Goal: Task Accomplishment & Management: Use online tool/utility

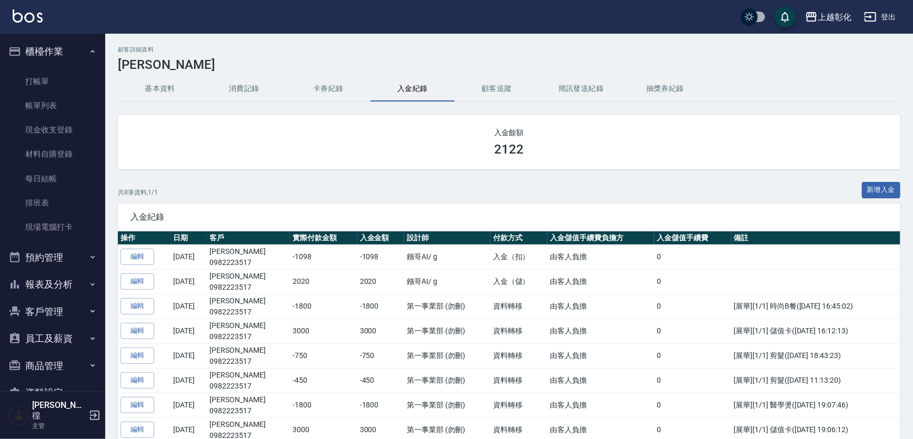
click at [74, 48] on button "櫃檯作業" at bounding box center [52, 51] width 97 height 27
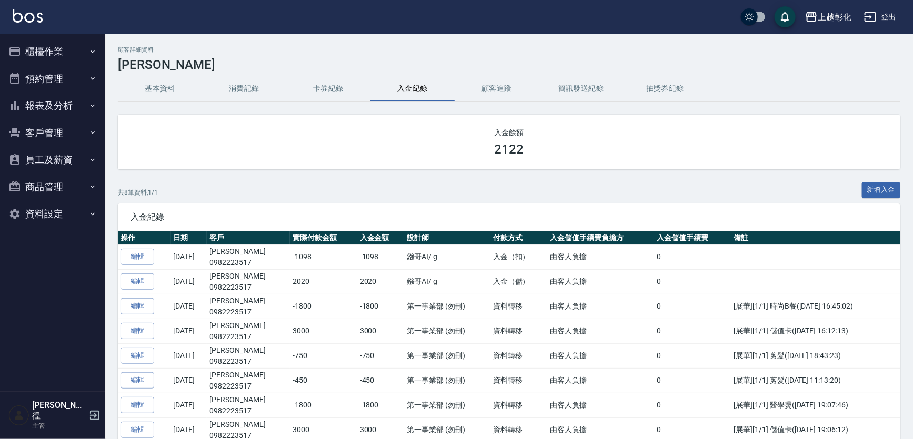
click at [71, 71] on button "預約管理" at bounding box center [52, 78] width 97 height 27
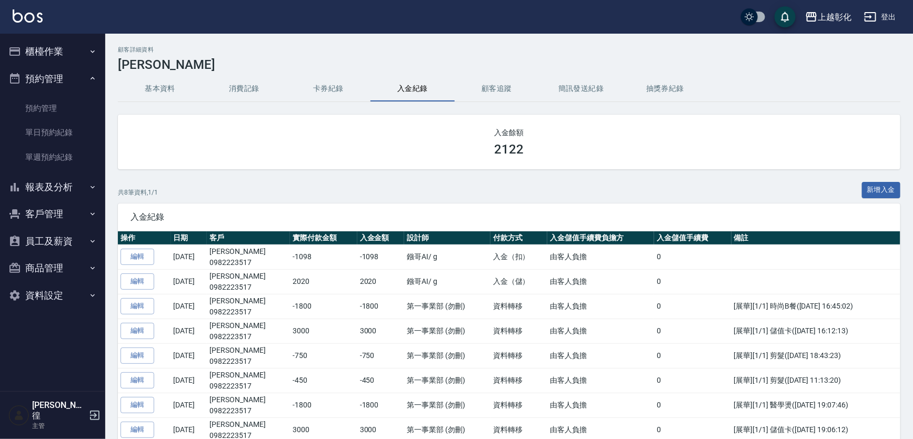
click at [79, 42] on button "櫃檯作業" at bounding box center [52, 51] width 97 height 27
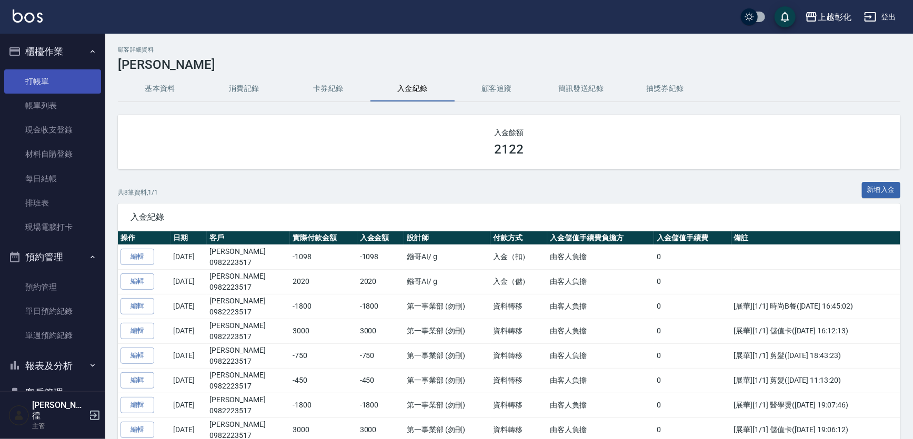
click at [63, 82] on link "打帳單" at bounding box center [52, 81] width 97 height 24
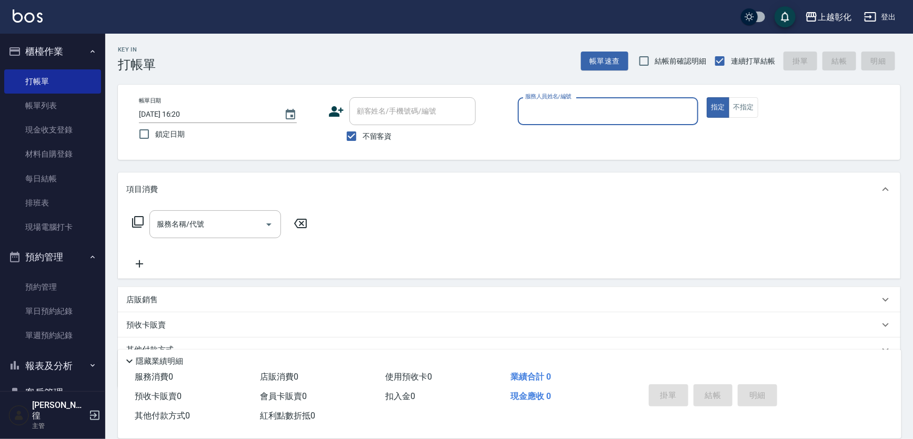
scroll to position [99, 0]
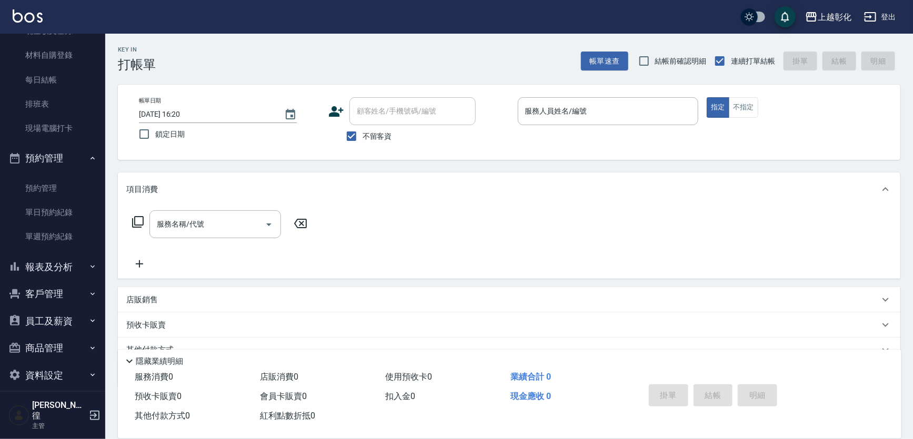
click at [170, 224] on div "服務名稱/代號 服務名稱/代號" at bounding box center [215, 225] width 132 height 28
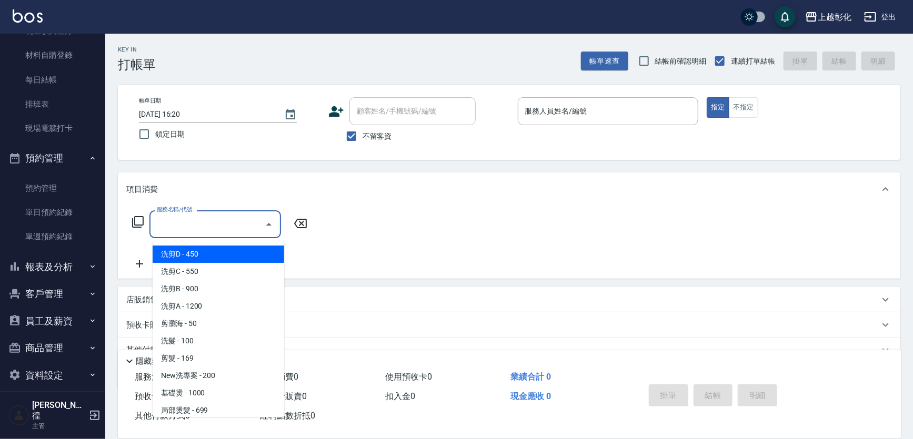
type input "2"
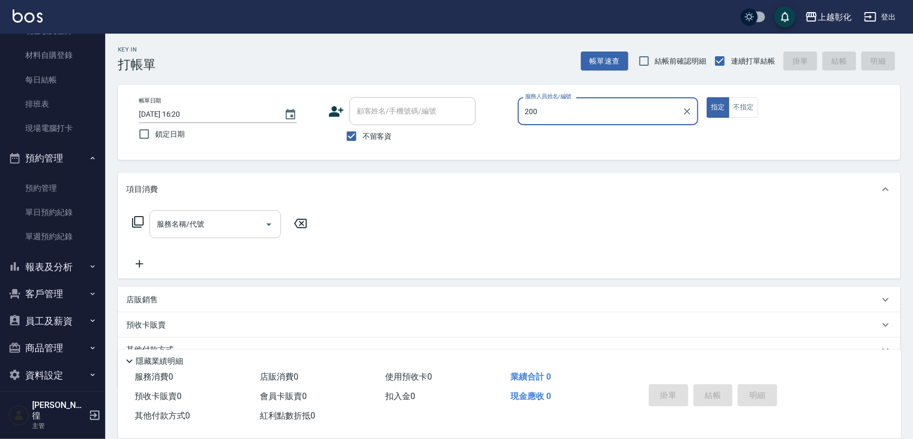
type input "200"
click at [246, 230] on input "服務名稱/代號" at bounding box center [207, 224] width 106 height 18
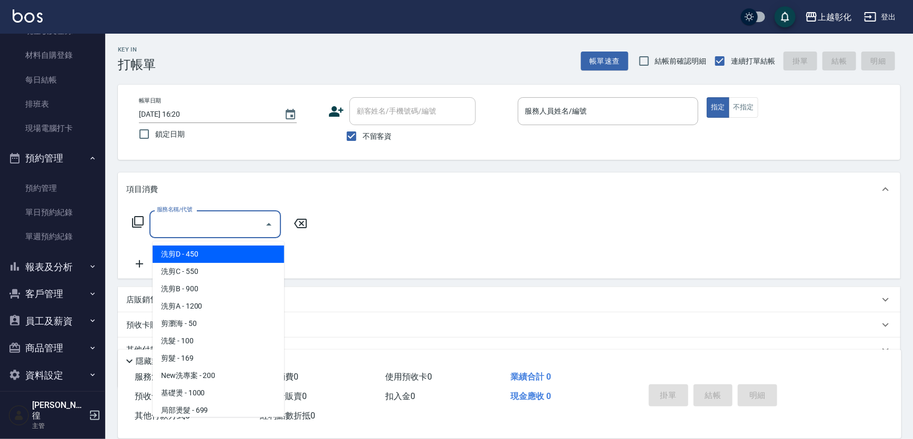
type input "2"
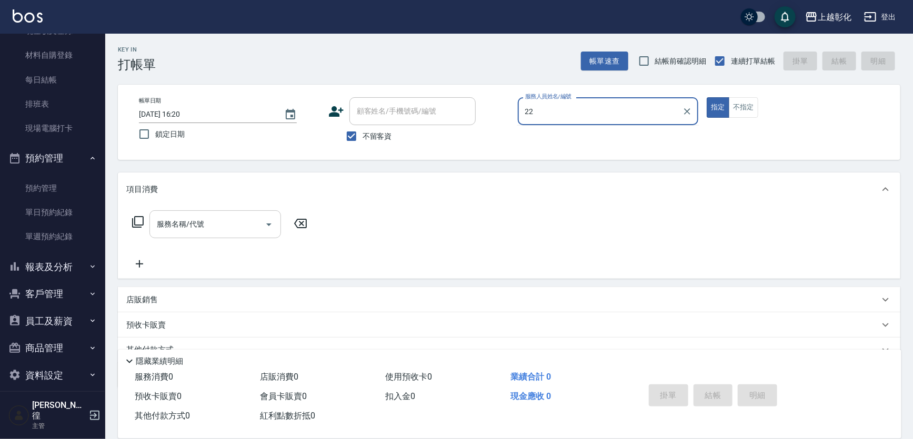
type input "22"
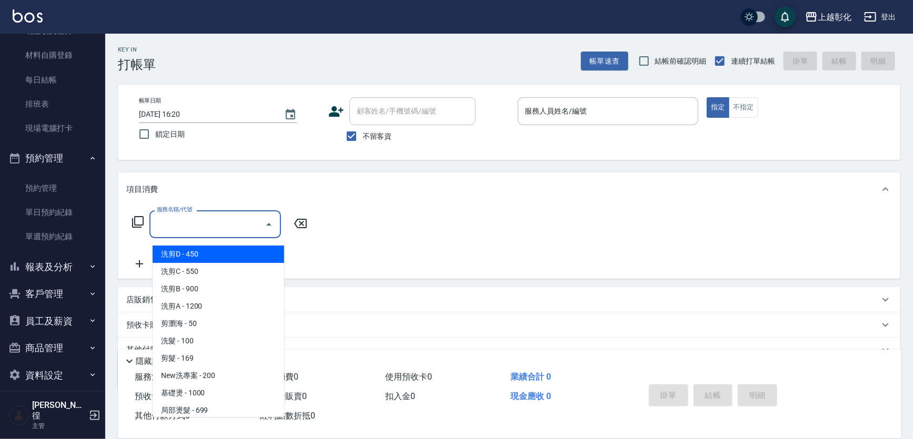
click at [239, 223] on input "服務名稱/代號" at bounding box center [207, 224] width 106 height 18
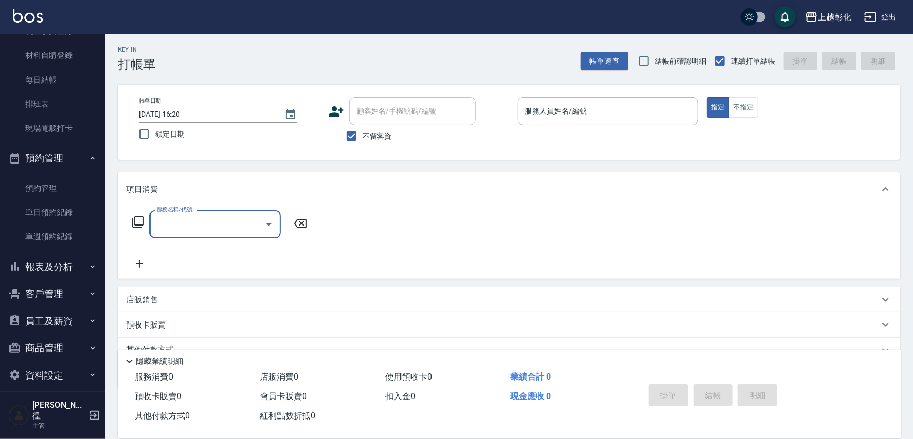
click at [239, 223] on input "服務名稱/代號" at bounding box center [207, 224] width 106 height 18
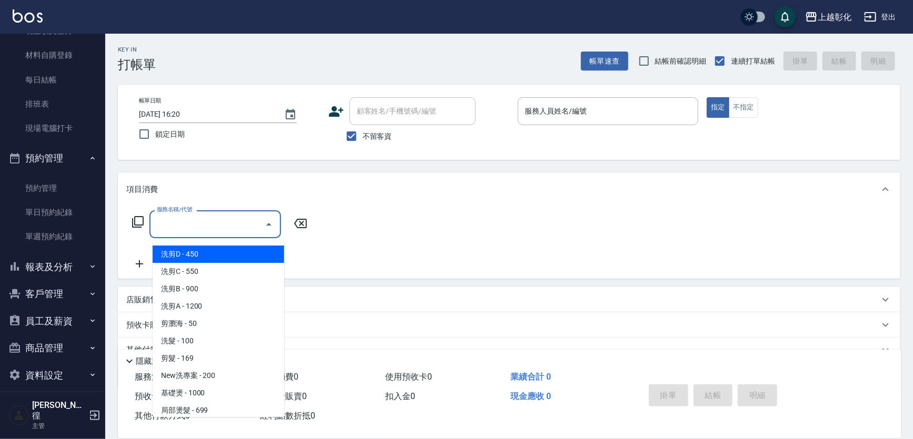
type input "2"
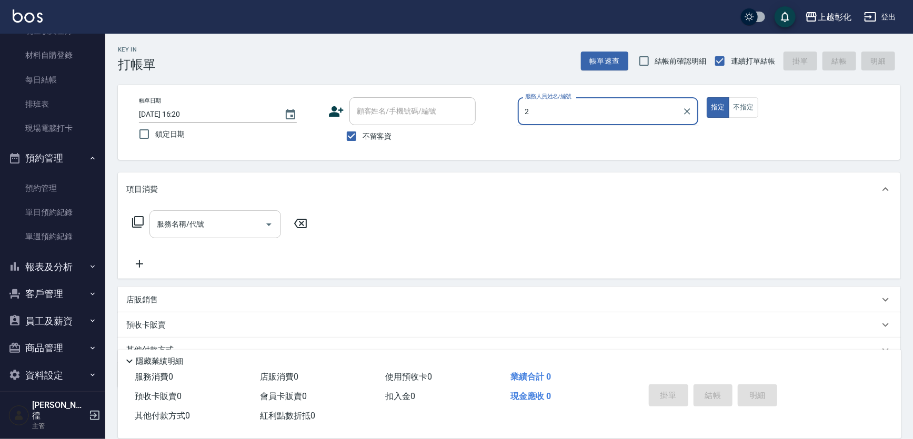
type input "2"
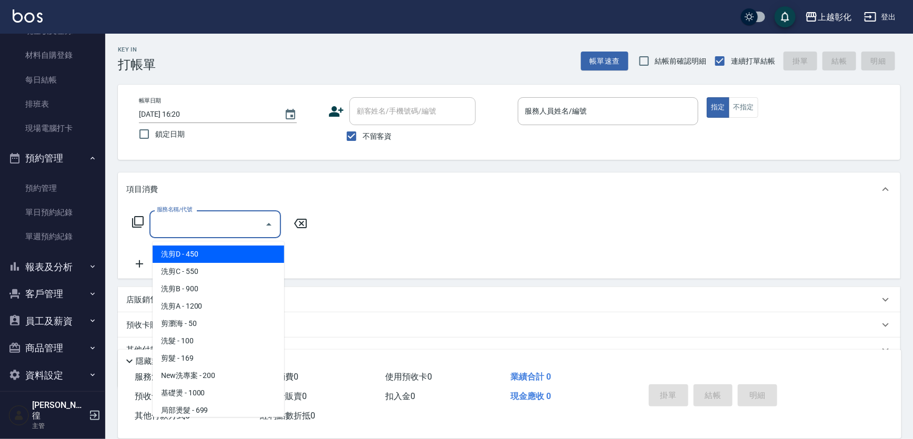
click at [239, 223] on input "服務名稱/代號" at bounding box center [207, 224] width 106 height 18
click at [236, 217] on div "服務名稱/代號" at bounding box center [215, 225] width 132 height 28
click at [226, 226] on input "服務名稱/代號" at bounding box center [207, 224] width 106 height 18
click at [202, 258] on span "洗剪D - 450" at bounding box center [219, 254] width 132 height 17
type input "洗剪D(002)"
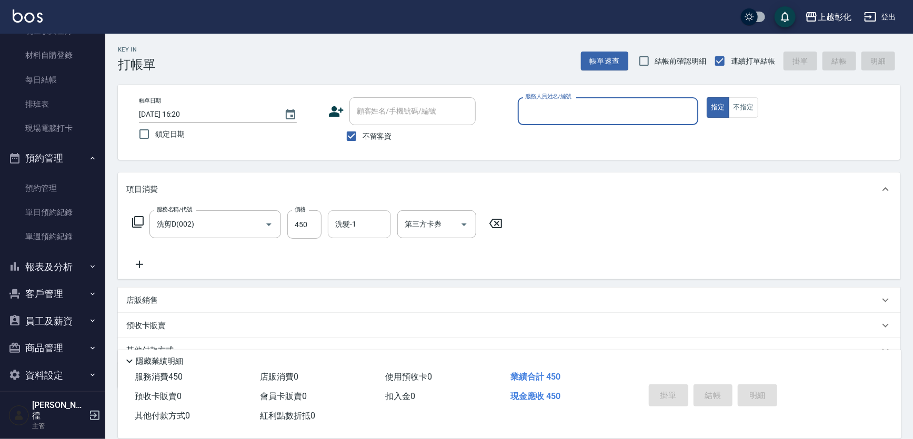
click at [349, 226] on div "洗髮-1 洗髮-1" at bounding box center [359, 225] width 63 height 28
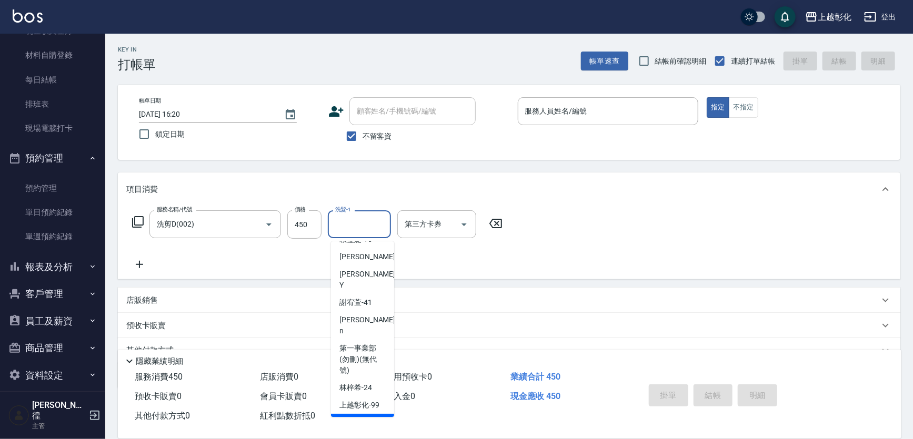
scroll to position [95, 0]
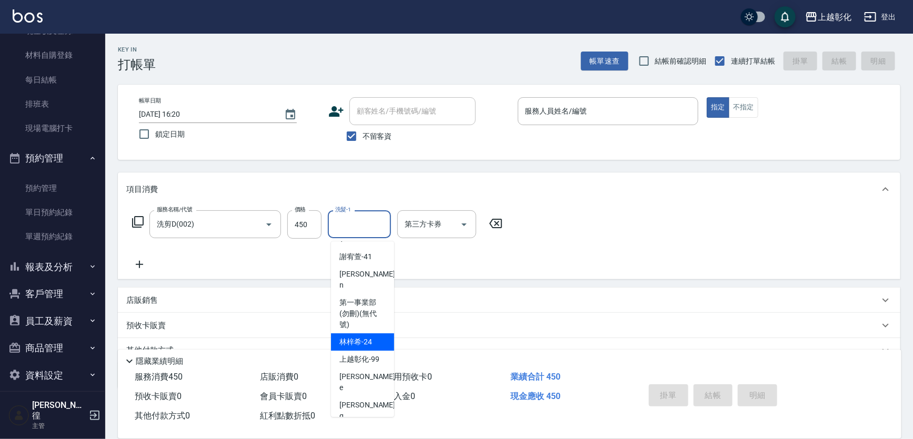
click at [374, 334] on div "[PERSON_NAME]-24" at bounding box center [362, 342] width 63 height 17
type input "[PERSON_NAME]-24"
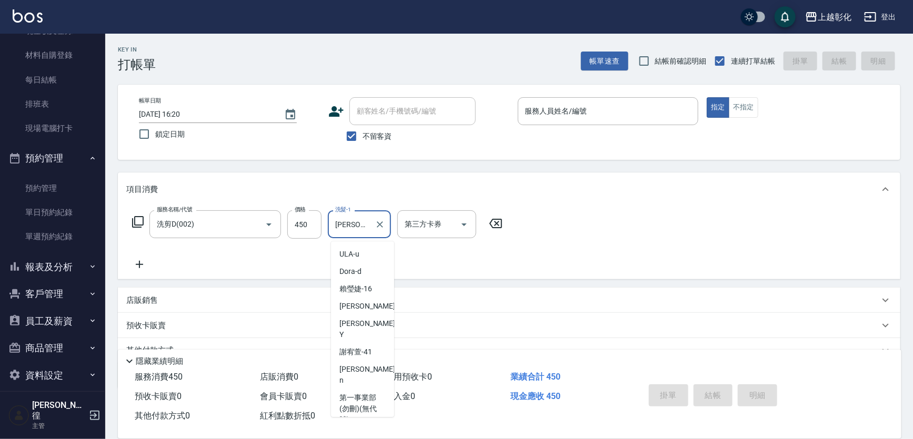
scroll to position [6, 0]
drag, startPoint x: 360, startPoint y: 226, endPoint x: 342, endPoint y: 225, distance: 18.4
click at [340, 225] on input "[PERSON_NAME]-24" at bounding box center [352, 224] width 38 height 18
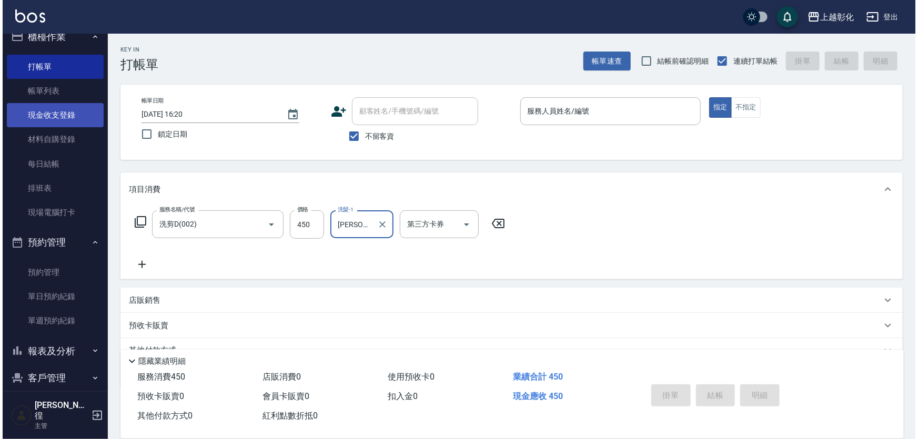
scroll to position [0, 0]
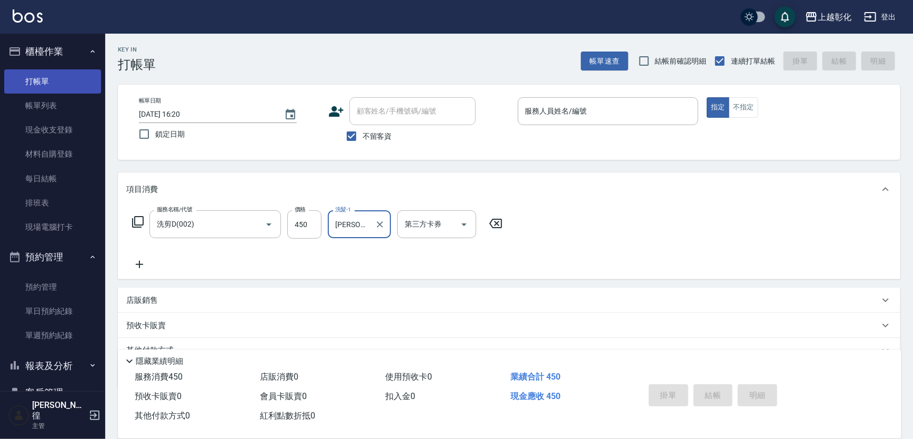
click at [61, 80] on link "打帳單" at bounding box center [52, 81] width 97 height 24
click at [52, 84] on link "打帳單" at bounding box center [52, 81] width 97 height 24
click at [53, 84] on link "打帳單" at bounding box center [52, 81] width 97 height 24
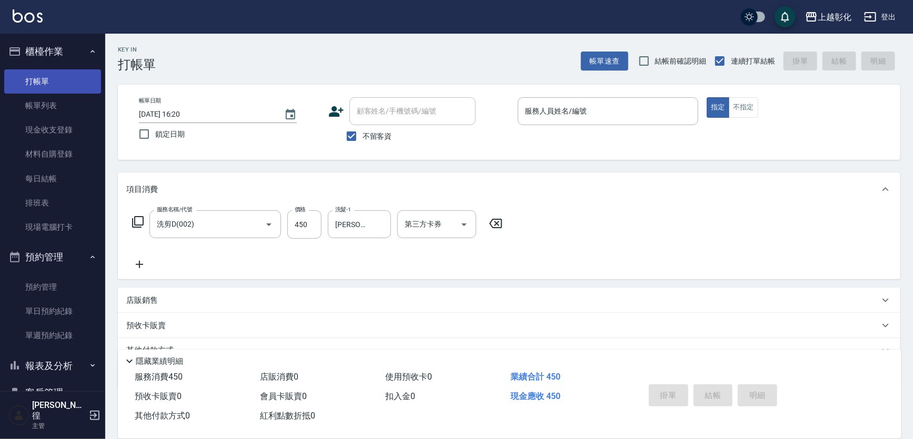
click at [53, 84] on link "打帳單" at bounding box center [52, 81] width 97 height 24
click at [44, 97] on link "帳單列表" at bounding box center [52, 106] width 97 height 24
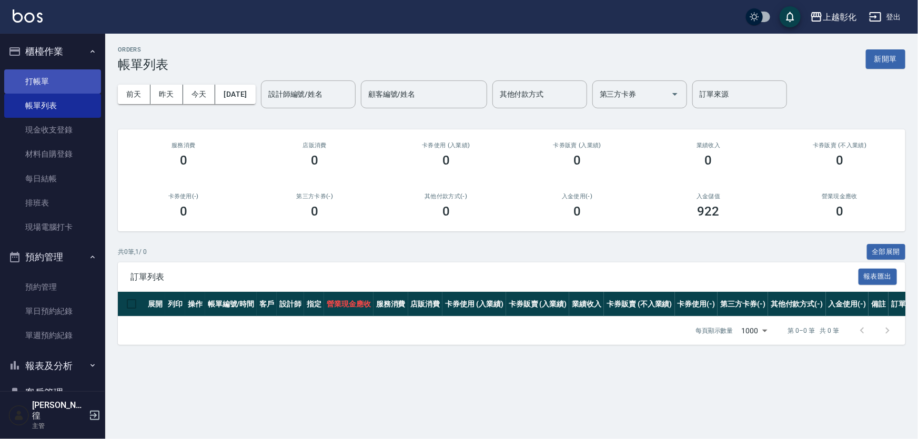
click at [51, 76] on link "打帳單" at bounding box center [52, 81] width 97 height 24
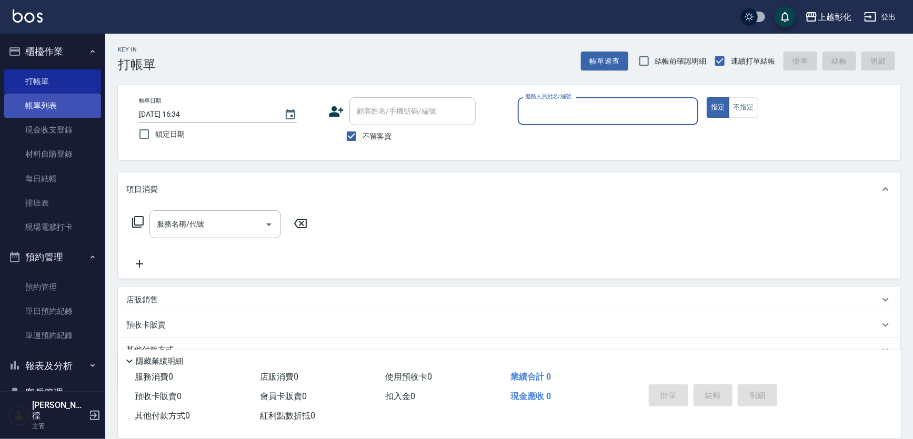
click at [42, 109] on link "帳單列表" at bounding box center [52, 106] width 97 height 24
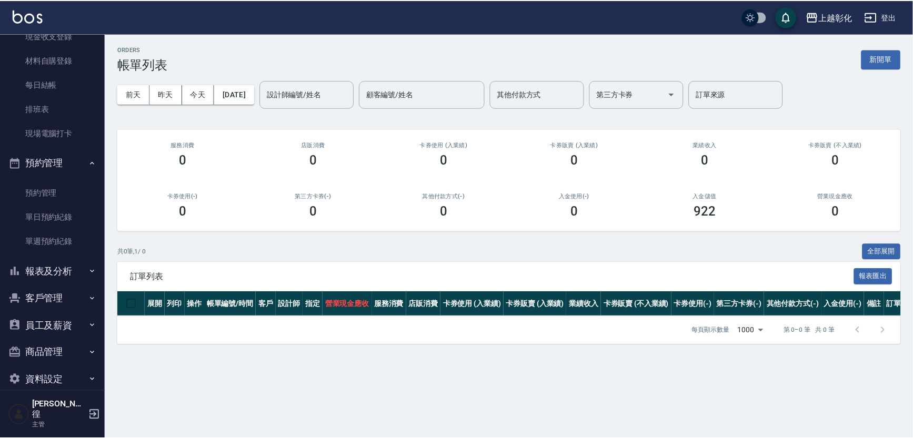
scroll to position [99, 0]
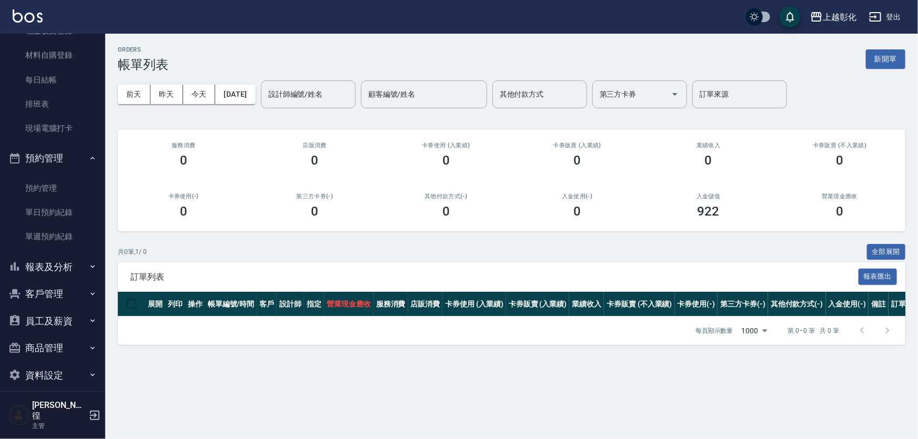
click at [55, 266] on button "報表及分析" at bounding box center [52, 267] width 97 height 27
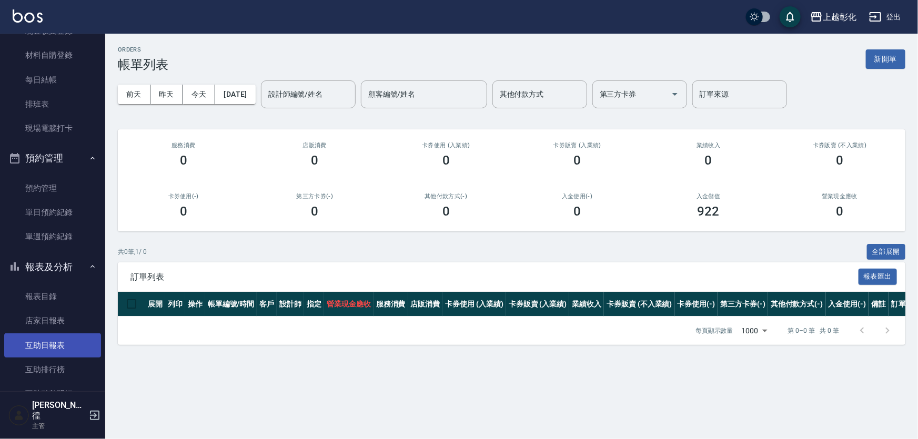
click at [38, 340] on link "互助日報表" at bounding box center [52, 346] width 97 height 24
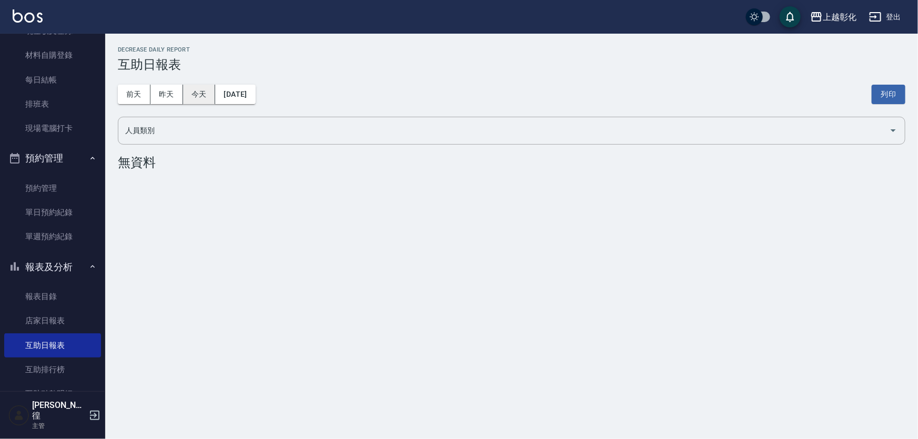
drag, startPoint x: 174, startPoint y: 87, endPoint x: 189, endPoint y: 90, distance: 15.6
click at [175, 87] on button "昨天" at bounding box center [167, 94] width 33 height 19
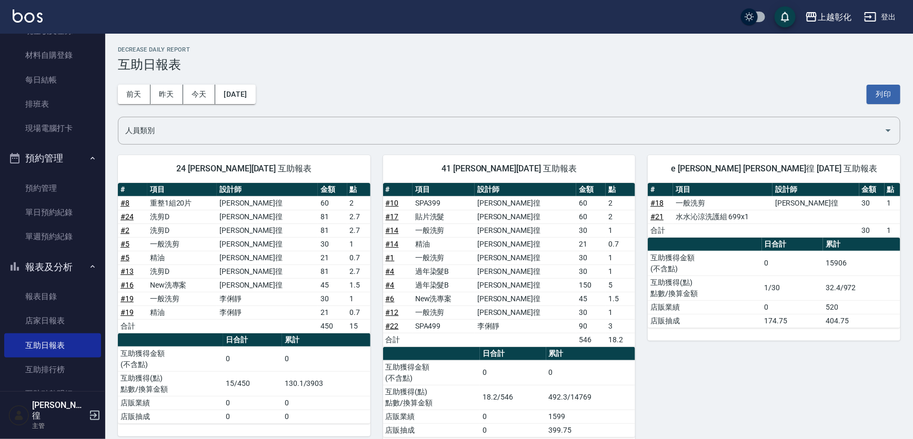
scroll to position [95, 0]
